Goal: Information Seeking & Learning: Learn about a topic

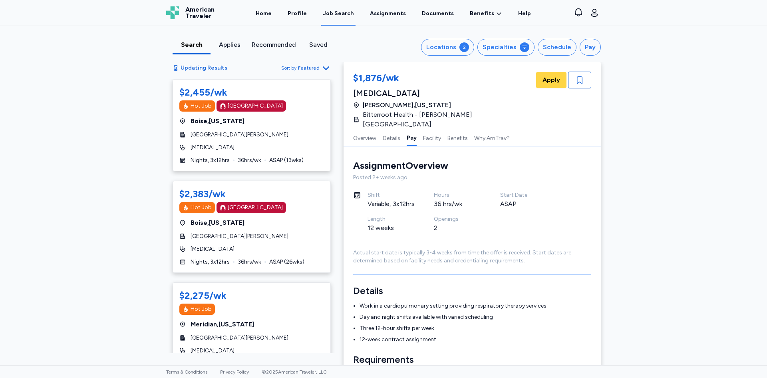
scroll to position [494, 0]
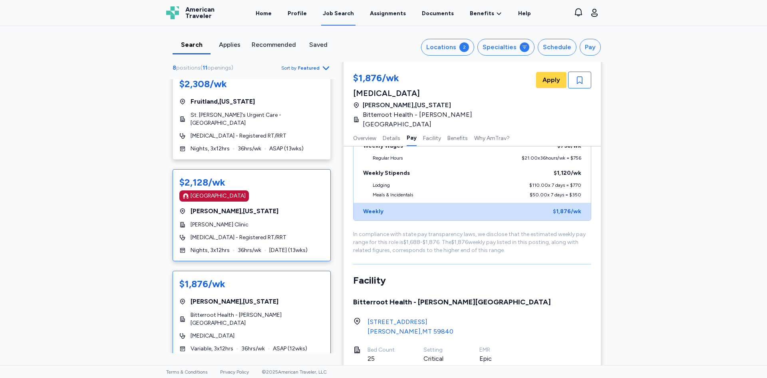
click at [253, 208] on div "$2,128/wk Magnet Hospital Billings , [US_STATE] [PERSON_NAME] Clinic [MEDICAL_D…" at bounding box center [252, 215] width 158 height 92
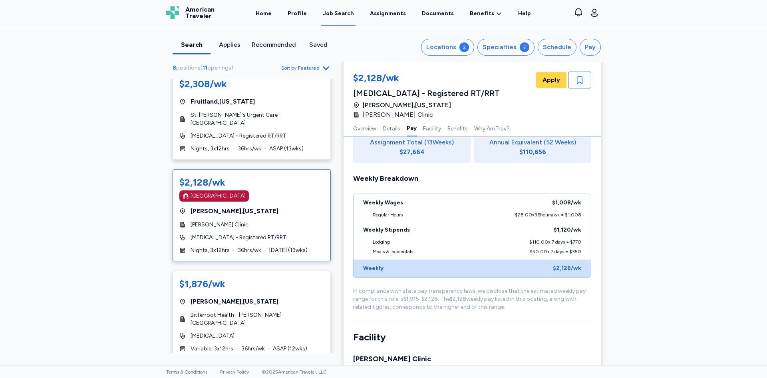
scroll to position [560, 0]
click at [270, 311] on div "Bitterroot Health - [PERSON_NAME][GEOGRAPHIC_DATA]" at bounding box center [251, 319] width 145 height 16
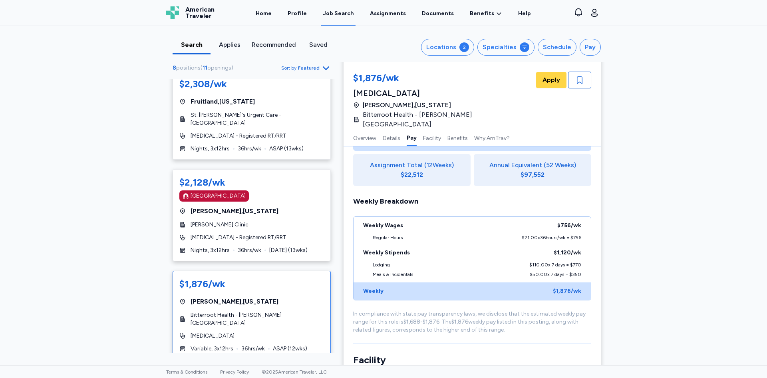
scroll to position [388, 0]
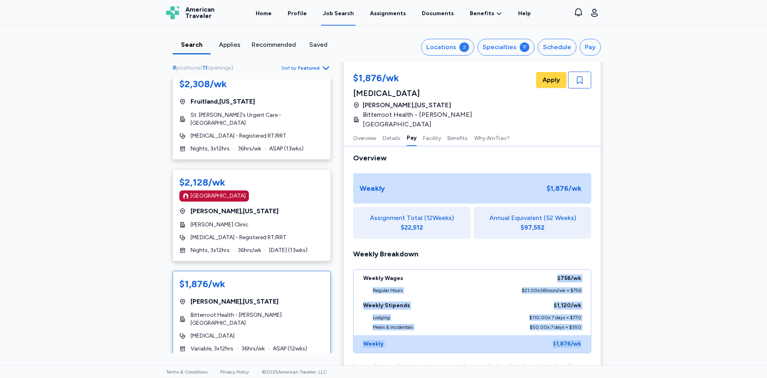
drag, startPoint x: 547, startPoint y: 260, endPoint x: 579, endPoint y: 332, distance: 78.2
click at [579, 331] on div "Weekly Wages $756 /wk Regular Hours $21.00 x 36 hours/wk = $756 Weekly Stipends…" at bounding box center [472, 311] width 238 height 84
click at [483, 314] on div "Lodging $110.00 x 7 days = $770" at bounding box center [472, 319] width 237 height 10
drag, startPoint x: 552, startPoint y: 264, endPoint x: 586, endPoint y: 348, distance: 90.9
click at [586, 348] on div "Pay Overview Weekly $1,876 /wk Assignment Total ( 12 Weeks) $22,512 Annual Equi…" at bounding box center [472, 258] width 238 height 257
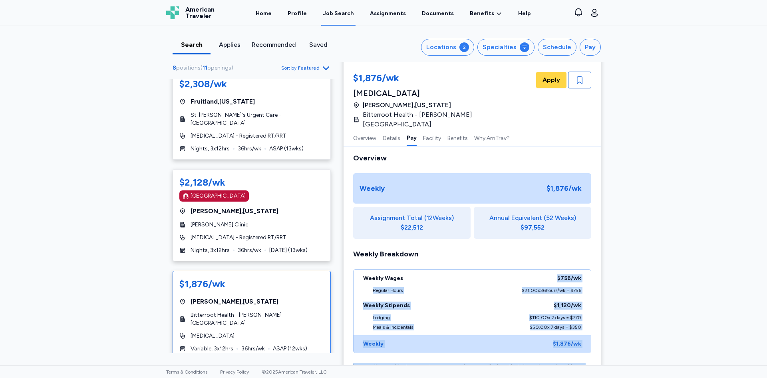
click at [578, 340] on div "$1,876 /wk" at bounding box center [567, 344] width 28 height 8
drag, startPoint x: 551, startPoint y: 272, endPoint x: 596, endPoint y: 322, distance: 66.5
click at [596, 322] on div "Assignment Overview Overview Posted 2+ weeks ago Shift Variable, 3x12hrs Hours …" at bounding box center [472, 364] width 257 height 1206
click at [543, 303] on div "Weekly Stipends $1,120 /wk" at bounding box center [472, 306] width 237 height 18
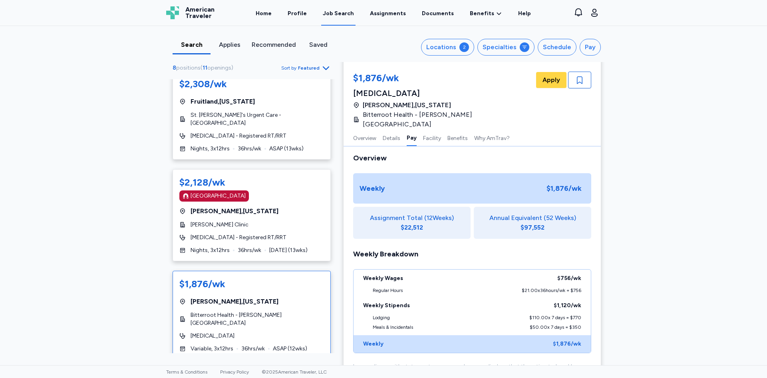
drag, startPoint x: 512, startPoint y: 271, endPoint x: 530, endPoint y: 276, distance: 18.2
click at [519, 272] on div "Weekly Wages $756 /wk" at bounding box center [472, 278] width 237 height 18
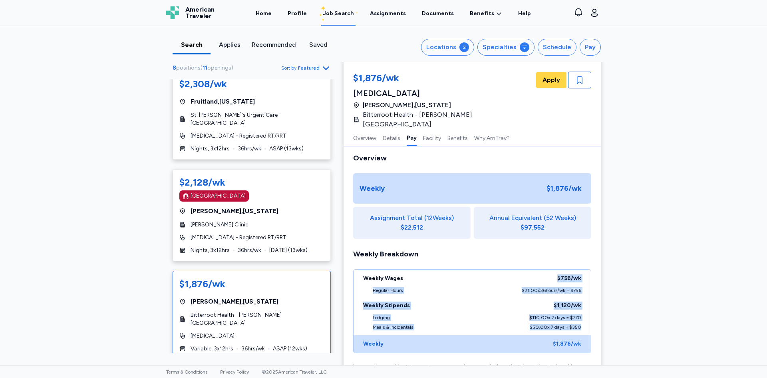
drag, startPoint x: 516, startPoint y: 263, endPoint x: 602, endPoint y: 326, distance: 106.8
click at [601, 325] on div "$1,876/wk [MEDICAL_DATA] $1,876/wk [MEDICAL_DATA] [GEOGRAPHIC_DATA] , [US_STATE…" at bounding box center [476, 324] width 264 height 1300
drag, startPoint x: 650, startPoint y: 321, endPoint x: 663, endPoint y: 304, distance: 20.9
click at [651, 321] on div "Search Applies Recommended Saved Locations 2 Specialties Schedule Pay 8 positio…" at bounding box center [383, 195] width 767 height 339
